Goal: Find contact information: Find contact information

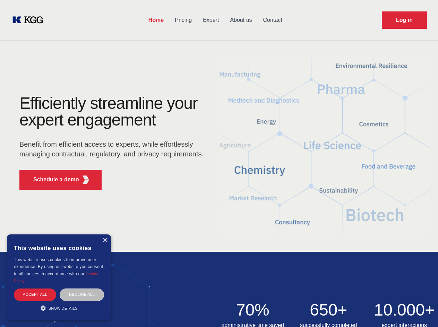
click at [219, 163] on div "Efficiently streamline your expert engagement Benefit from efficient access to …" at bounding box center [113, 145] width 211 height 100
click at [52, 180] on p "Schedule a demo" at bounding box center [56, 180] width 46 height 8
click at [105, 240] on div "× This website uses cookies This website uses cookies to improve user experienc…" at bounding box center [59, 278] width 104 height 86
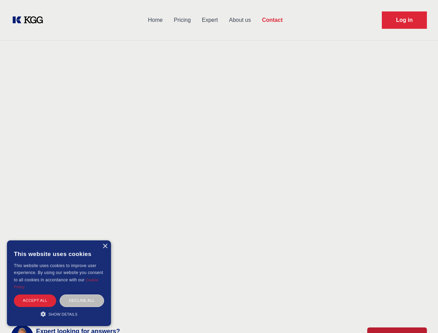
click at [35, 295] on div "Accept all" at bounding box center [35, 301] width 42 height 12
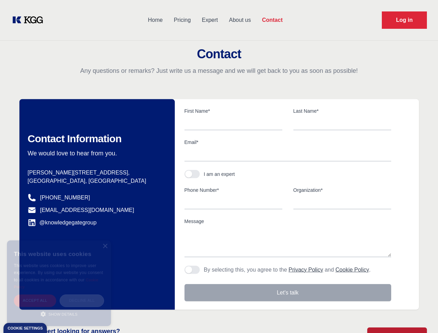
click at [82, 295] on div "Decline all" at bounding box center [82, 301] width 44 height 12
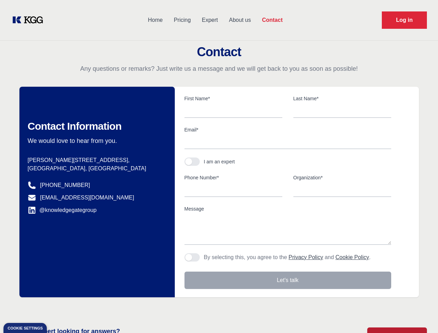
click at [59, 308] on main "Contact Any questions or remarks? Just write us a message and we will get back …" at bounding box center [219, 180] width 438 height 361
